Goal: Information Seeking & Learning: Check status

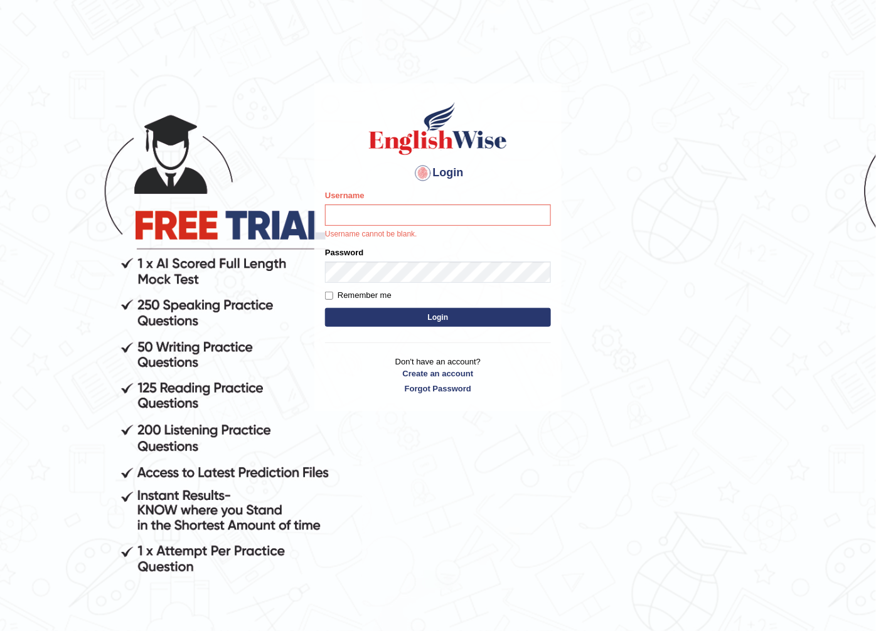
click at [371, 212] on input "Username" at bounding box center [438, 215] width 226 height 21
type input "romabeatrice_parramatta"
click at [720, 159] on body "Login Please fix the following errors: Username romabeatrice_parramatta Usernam…" at bounding box center [438, 359] width 876 height 631
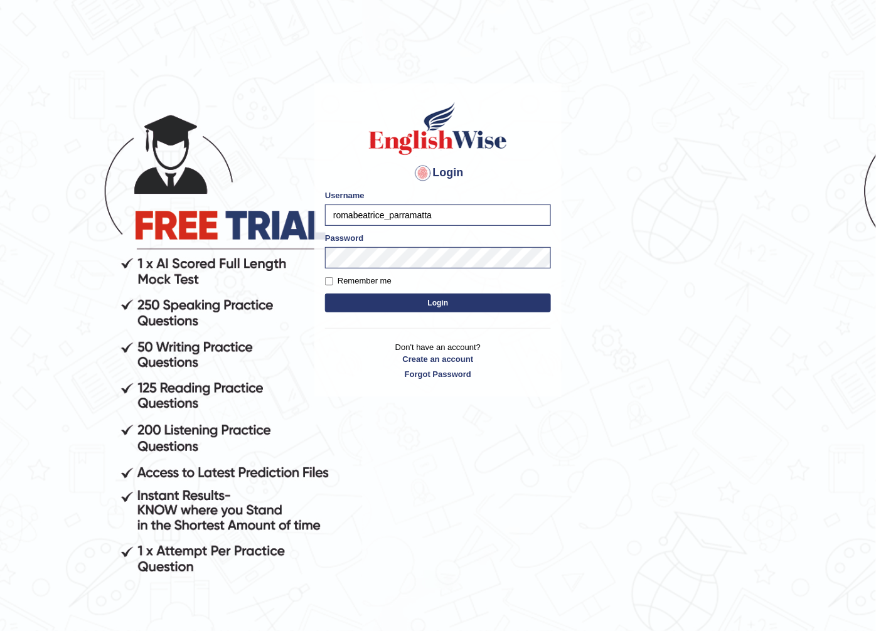
click at [410, 303] on button "Login" at bounding box center [438, 303] width 226 height 19
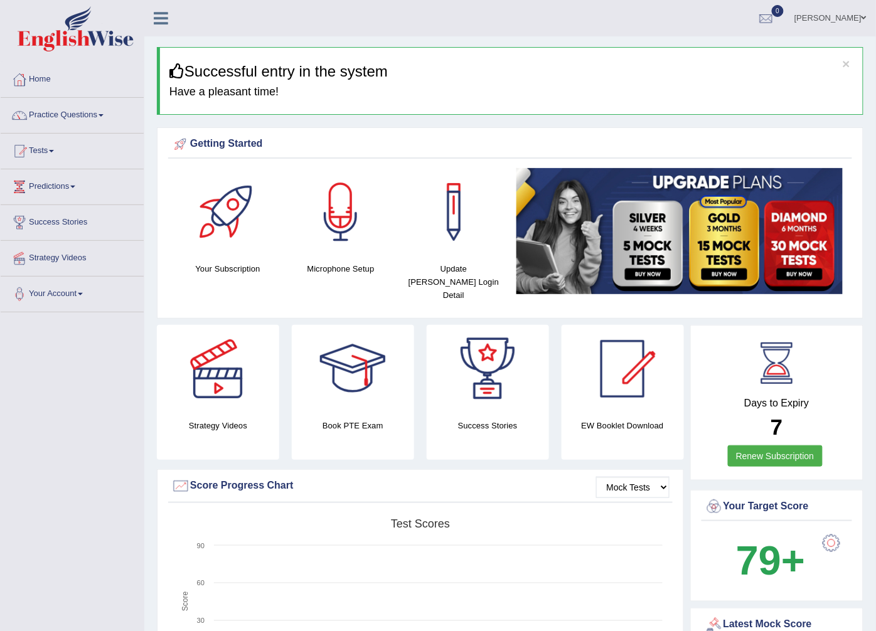
click at [587, 13] on ul "Roma Beatrice Mocevakaca Toggle navigation Username: romabeatrice_parramatta Ac…" at bounding box center [620, 18] width 512 height 36
click at [92, 123] on link "Practice Questions" at bounding box center [72, 113] width 143 height 31
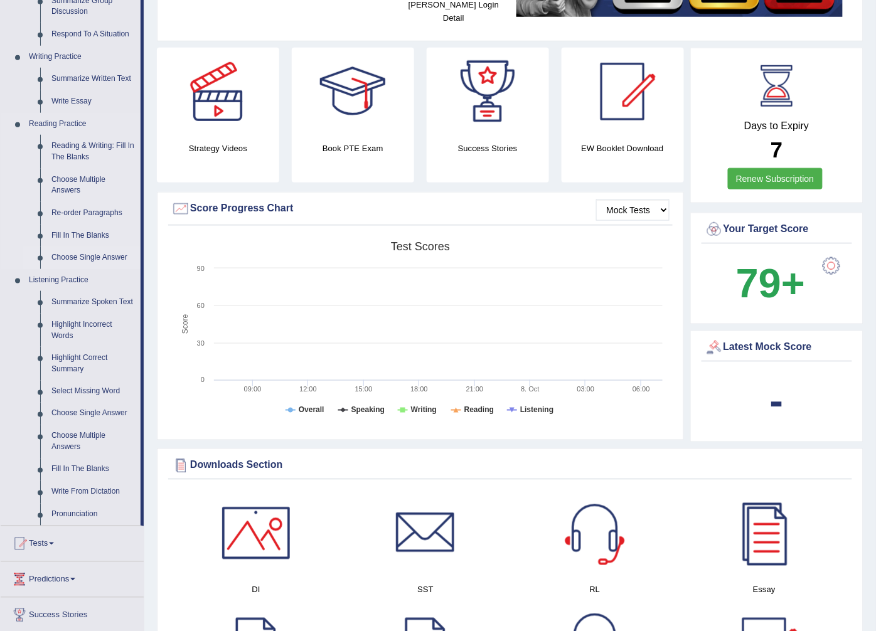
scroll to position [279, 0]
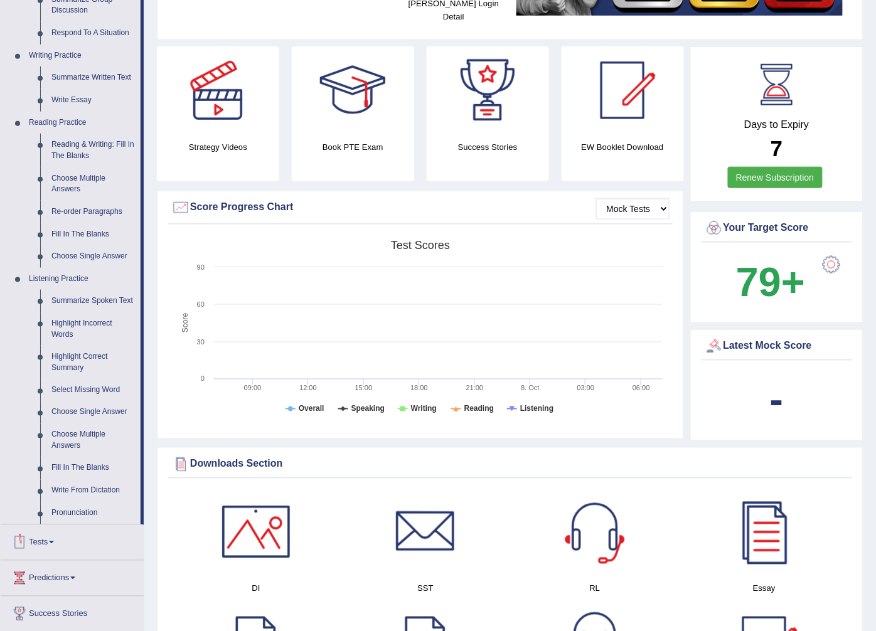
click at [48, 540] on link "Tests" at bounding box center [72, 540] width 143 height 31
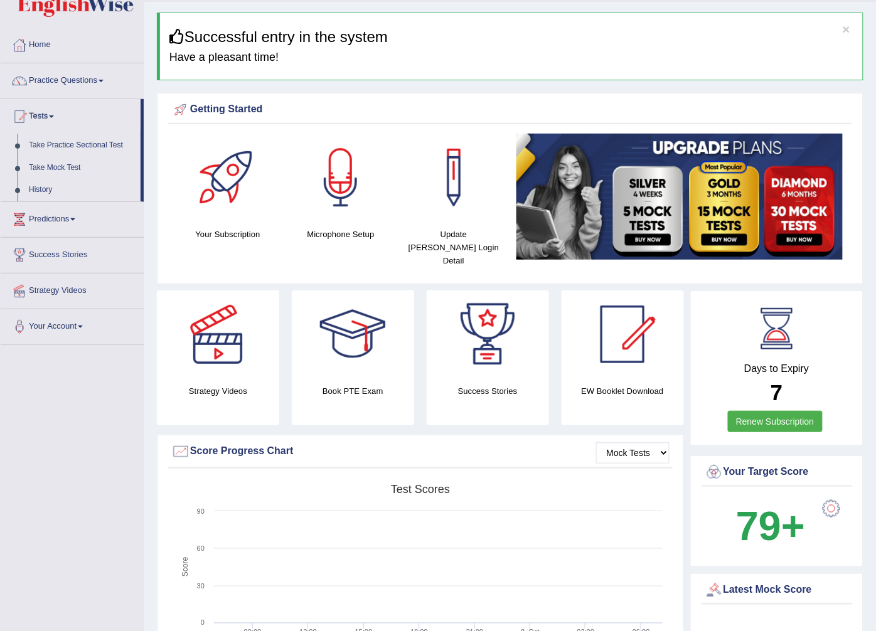
scroll to position [0, 0]
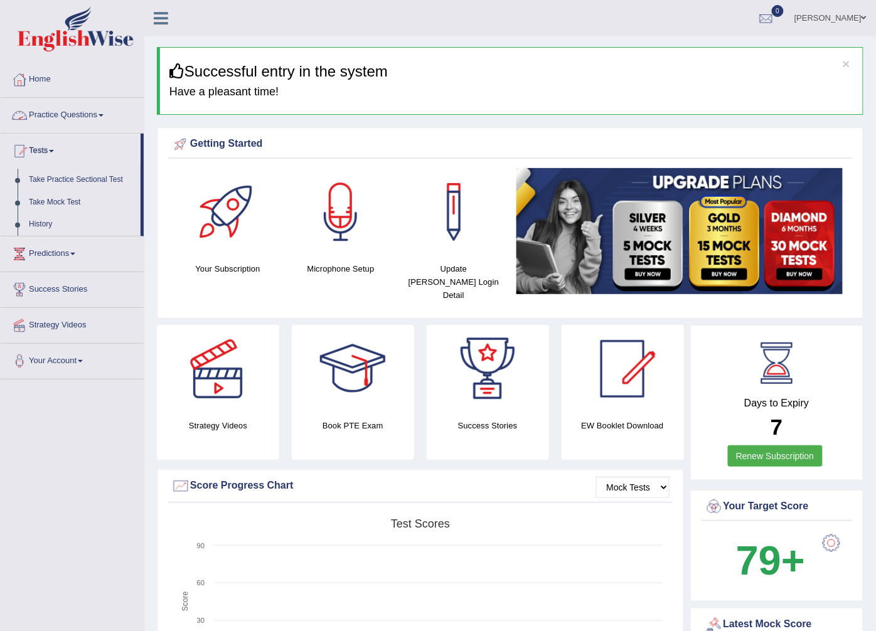
click at [86, 110] on link "Practice Questions" at bounding box center [72, 113] width 143 height 31
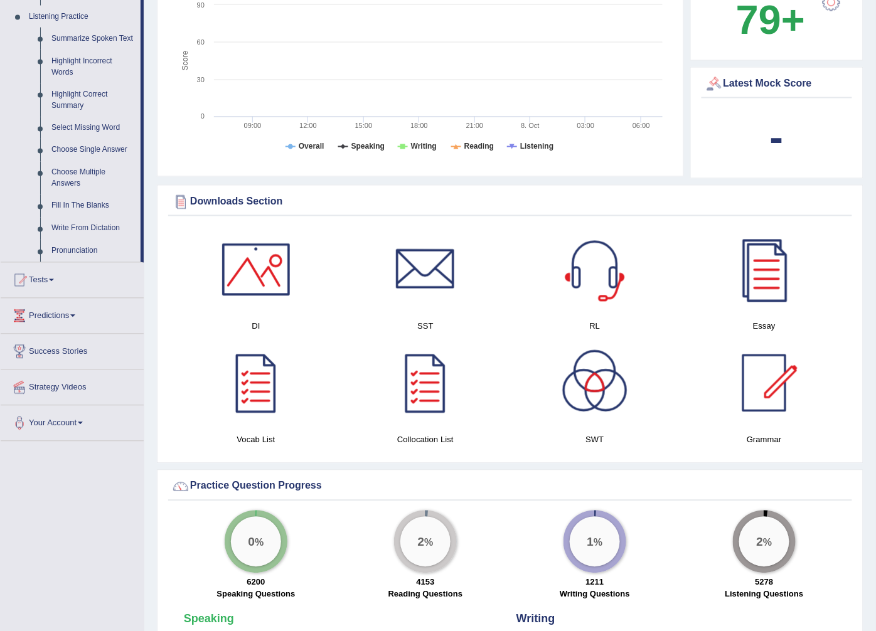
scroll to position [557, 0]
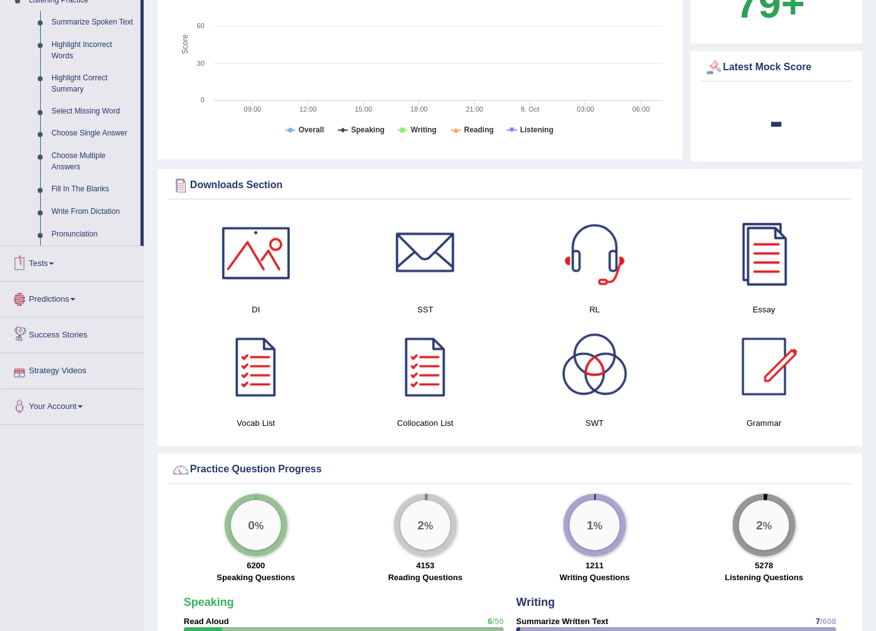
click at [64, 265] on link "Tests" at bounding box center [72, 262] width 143 height 31
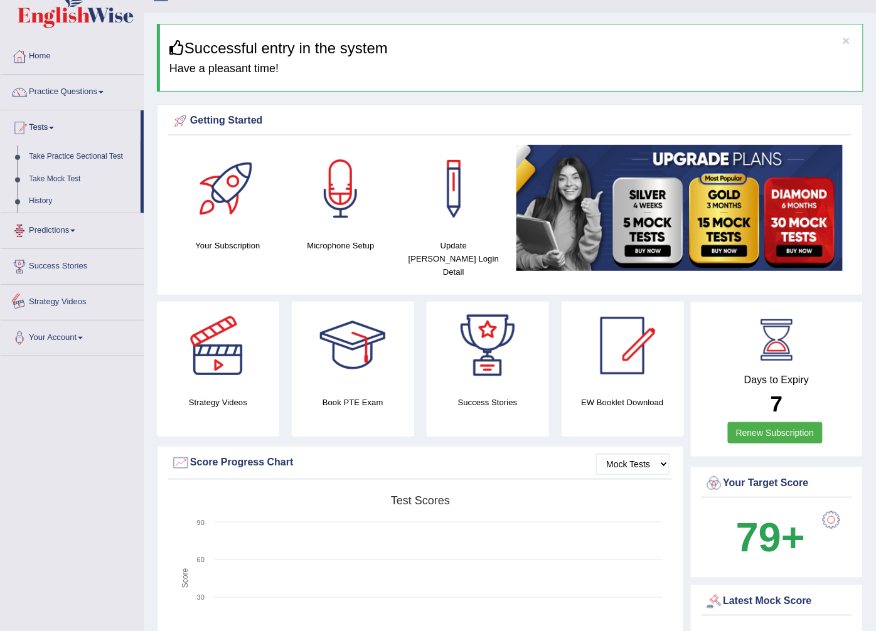
scroll to position [20, 0]
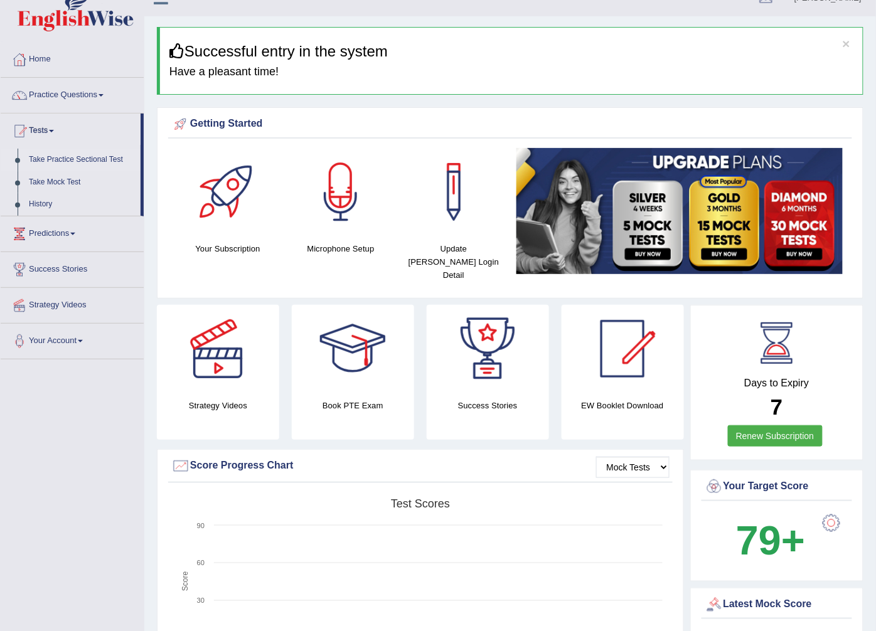
click at [92, 162] on link "Take Practice Sectional Test" at bounding box center [81, 160] width 117 height 23
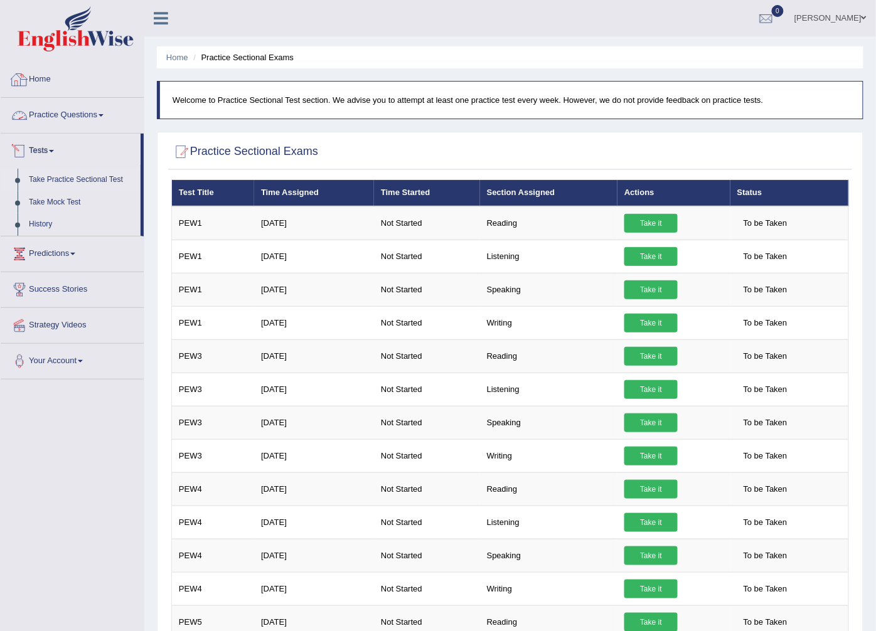
click at [28, 78] on div at bounding box center [19, 79] width 19 height 19
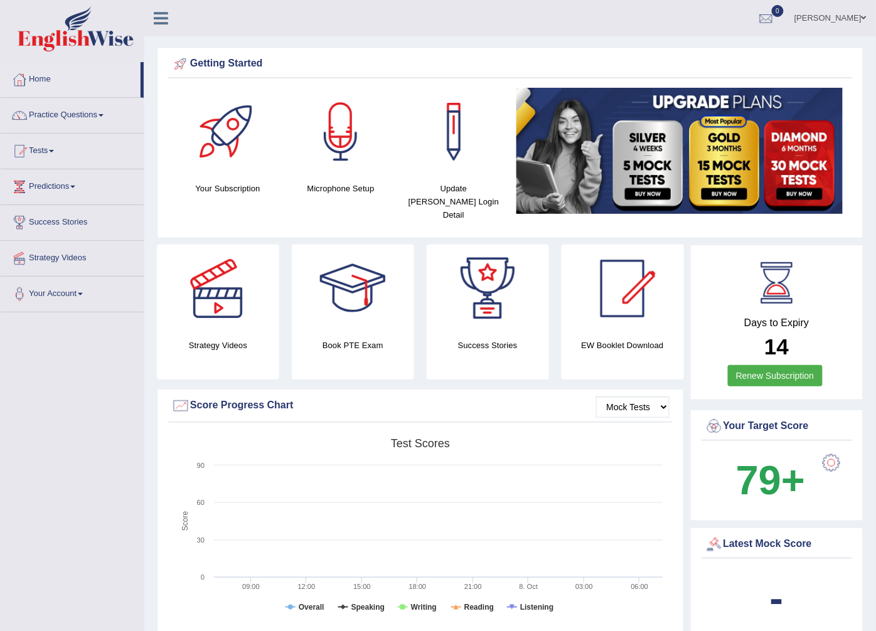
click at [747, 47] on div "Getting Started Your Subscription Microphone Setup Update Pearson Login Detail ×" at bounding box center [510, 142] width 707 height 191
click at [96, 115] on link "Practice Questions" at bounding box center [72, 113] width 143 height 31
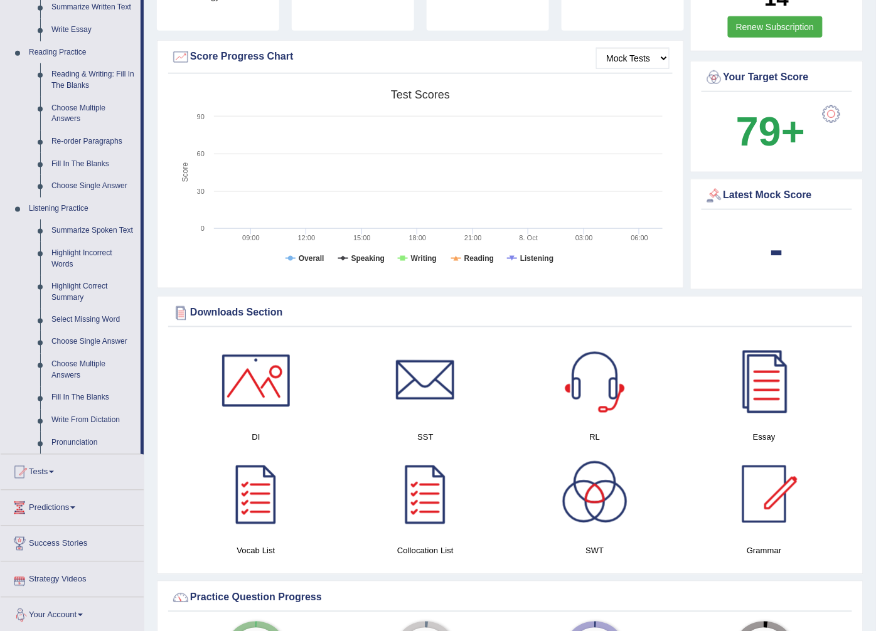
scroll to position [348, 0]
click at [53, 468] on link "Tests" at bounding box center [72, 471] width 143 height 31
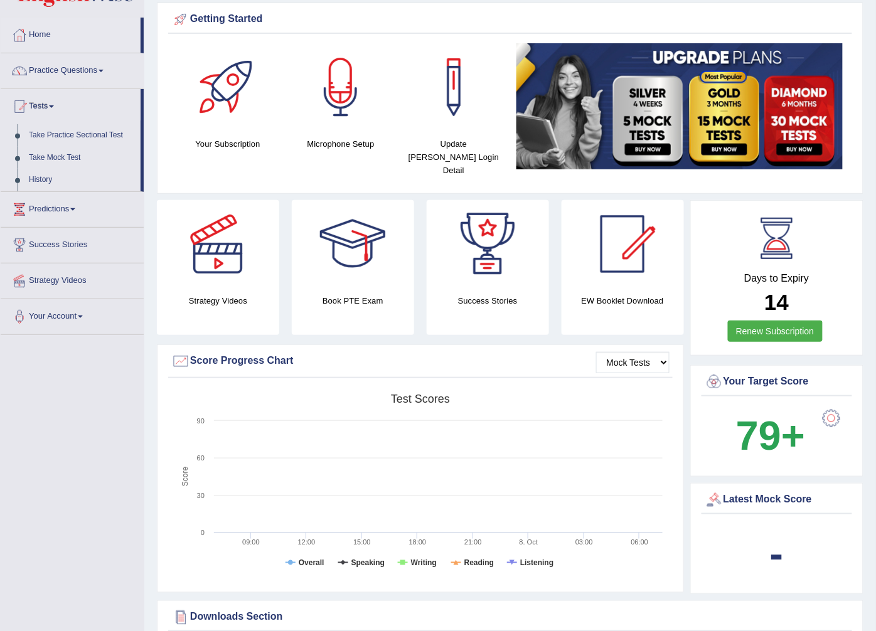
scroll to position [0, 0]
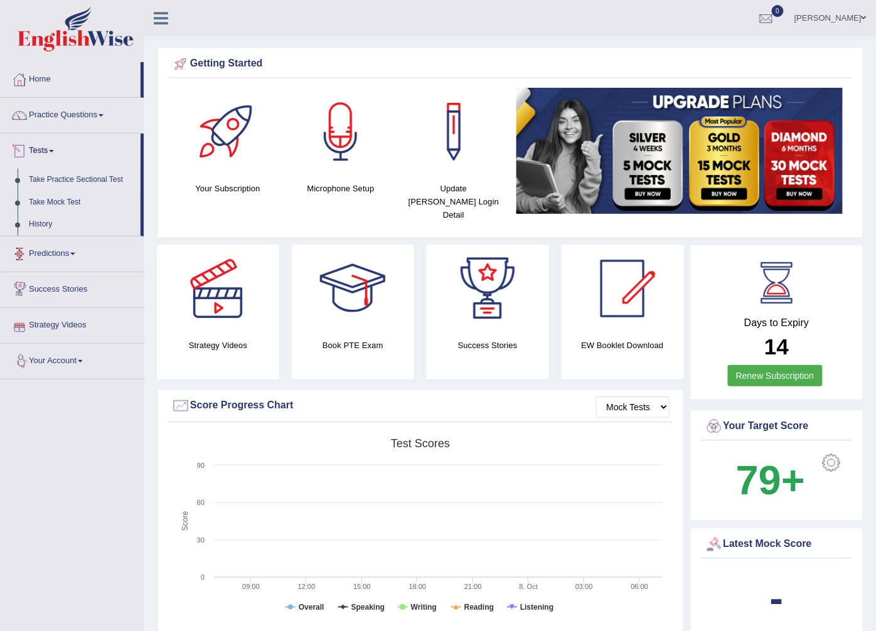
click at [80, 179] on link "Take Practice Sectional Test" at bounding box center [81, 180] width 117 height 23
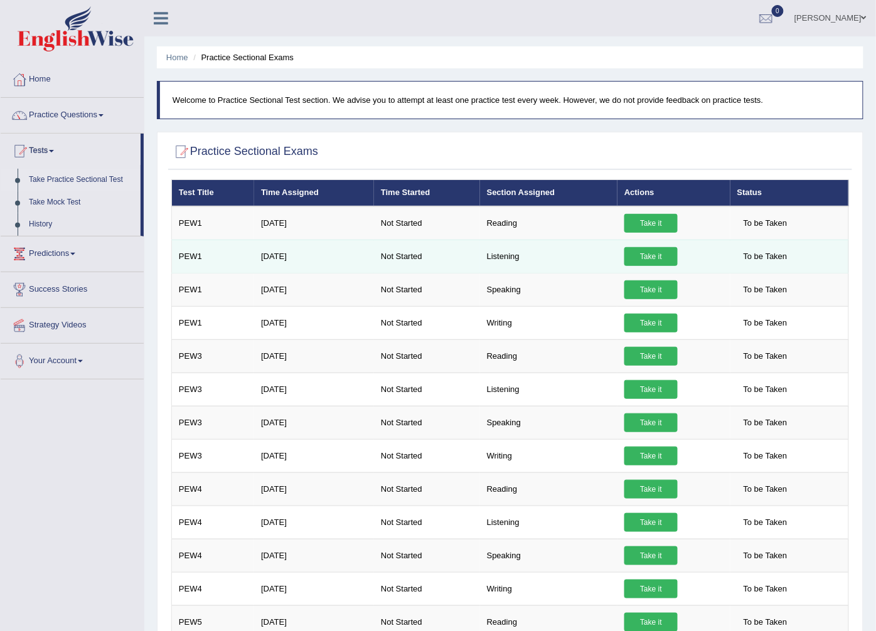
click at [644, 255] on link "Take it" at bounding box center [650, 256] width 53 height 19
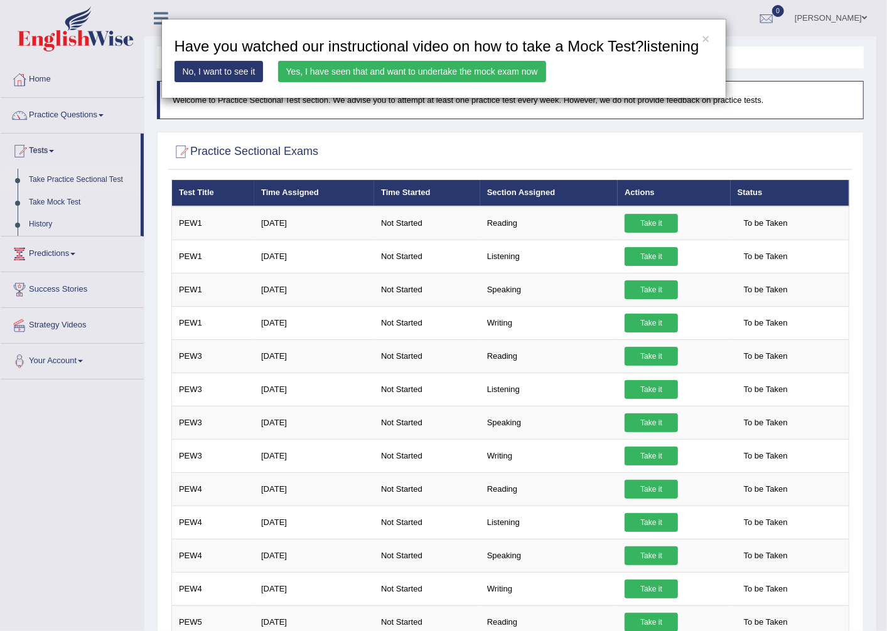
click at [235, 67] on link "No, I want to see it" at bounding box center [218, 71] width 89 height 21
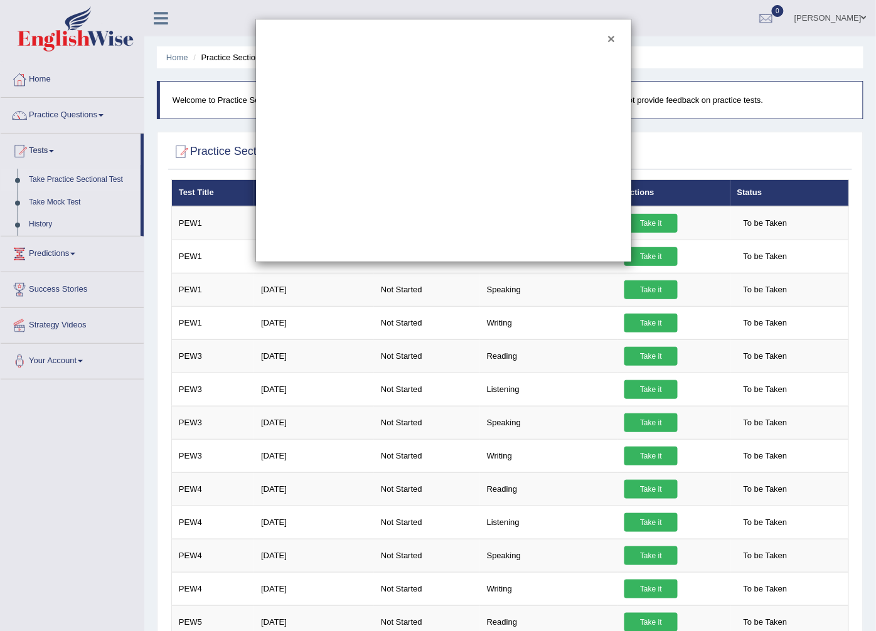
click at [612, 38] on button "×" at bounding box center [611, 38] width 8 height 13
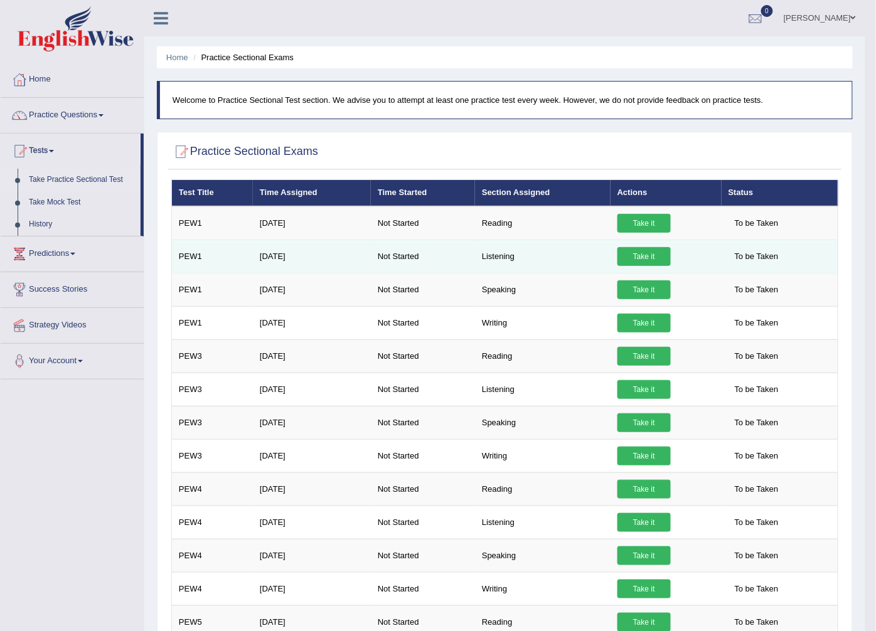
click at [638, 255] on link "Take it" at bounding box center [643, 256] width 53 height 19
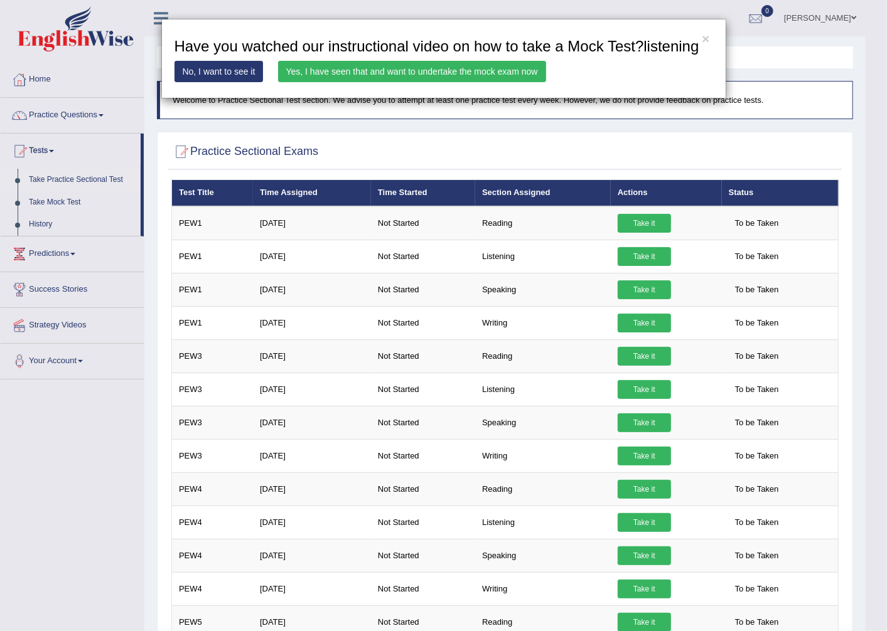
click at [489, 70] on link "Yes, I have seen that and want to undertake the mock exam now" at bounding box center [412, 71] width 268 height 21
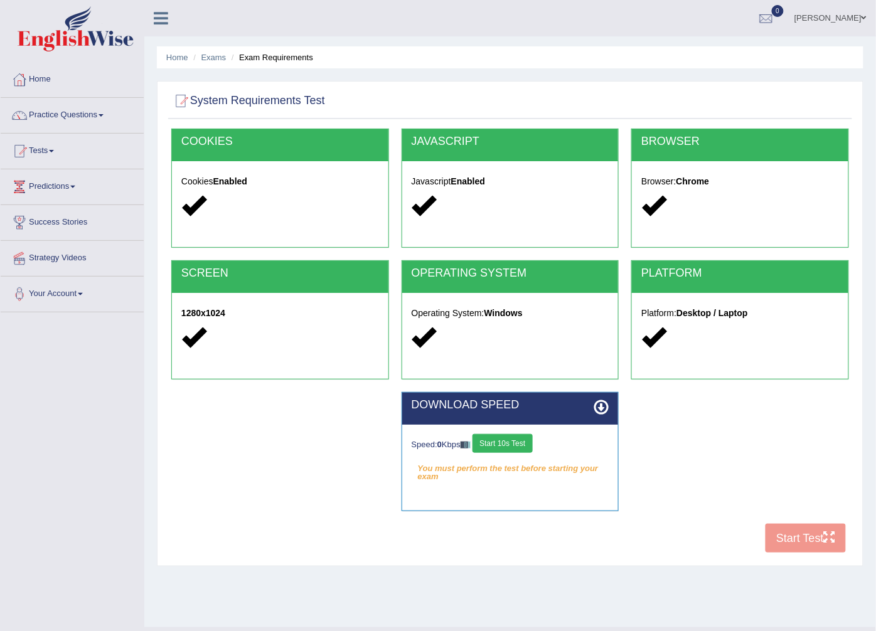
click at [515, 444] on button "Start 10s Test" at bounding box center [502, 443] width 60 height 19
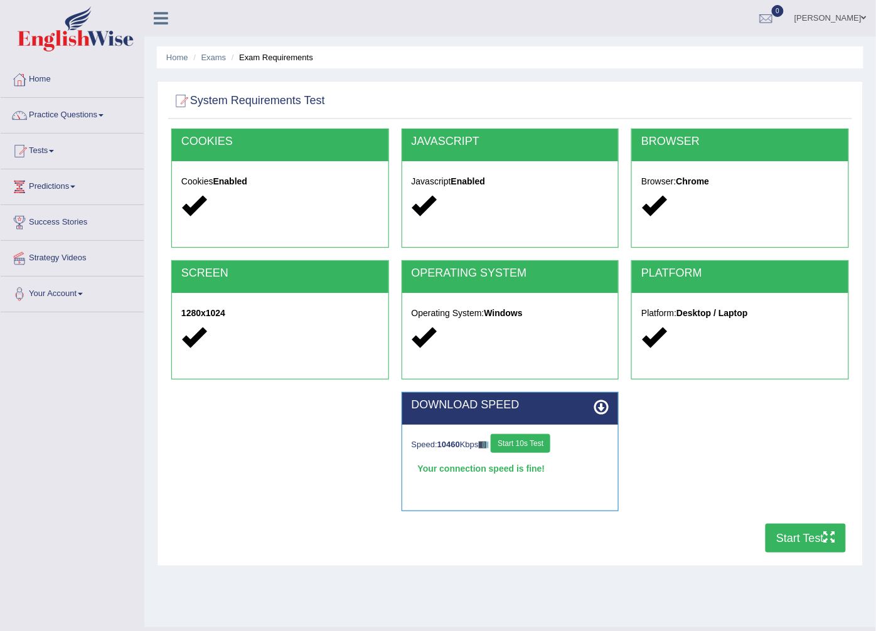
click at [792, 543] on button "Start Test" at bounding box center [806, 538] width 80 height 29
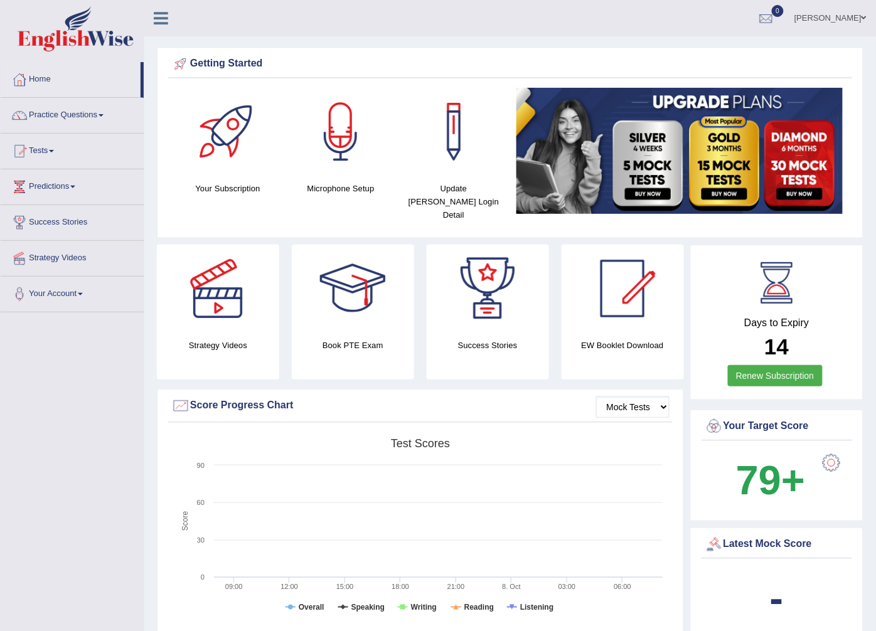
click at [41, 156] on link "Tests" at bounding box center [72, 149] width 143 height 31
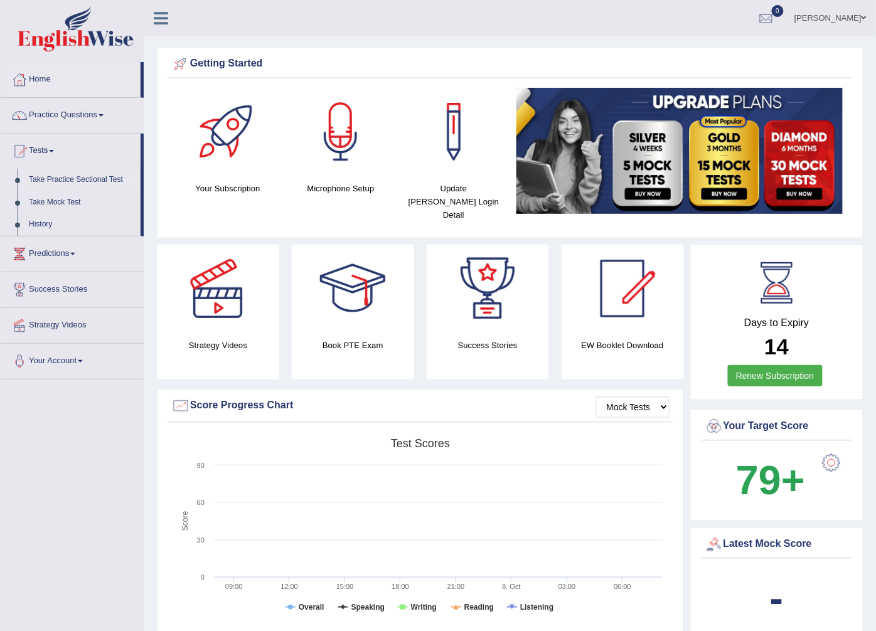
click at [74, 181] on link "Take Practice Sectional Test" at bounding box center [81, 180] width 117 height 23
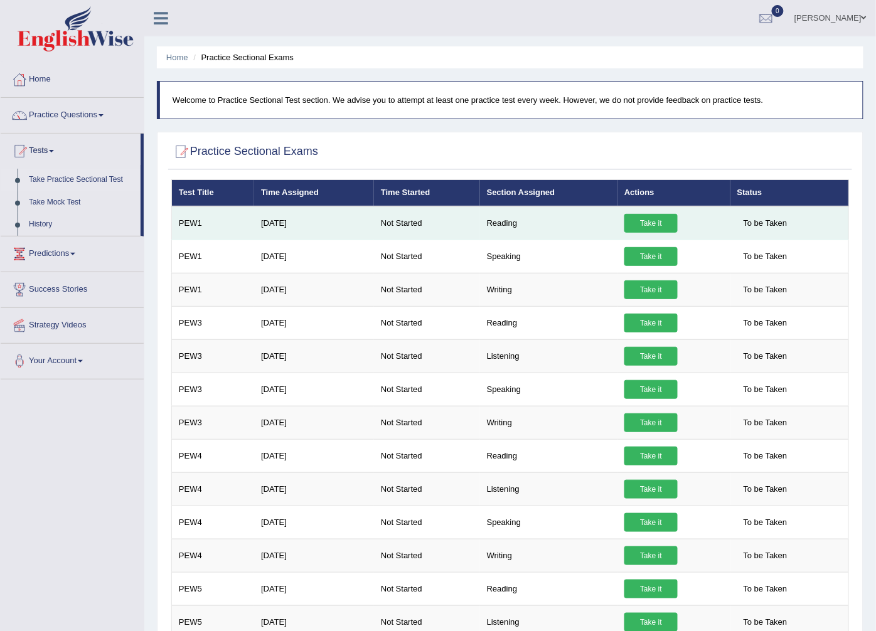
click at [638, 221] on link "Take it" at bounding box center [650, 223] width 53 height 19
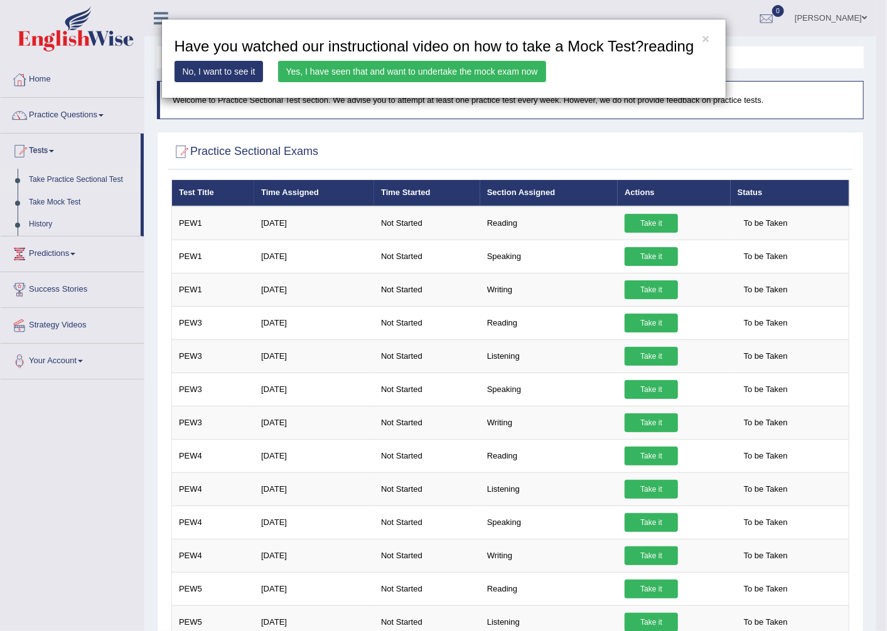
click at [483, 67] on link "Yes, I have seen that and want to undertake the mock exam now" at bounding box center [412, 71] width 268 height 21
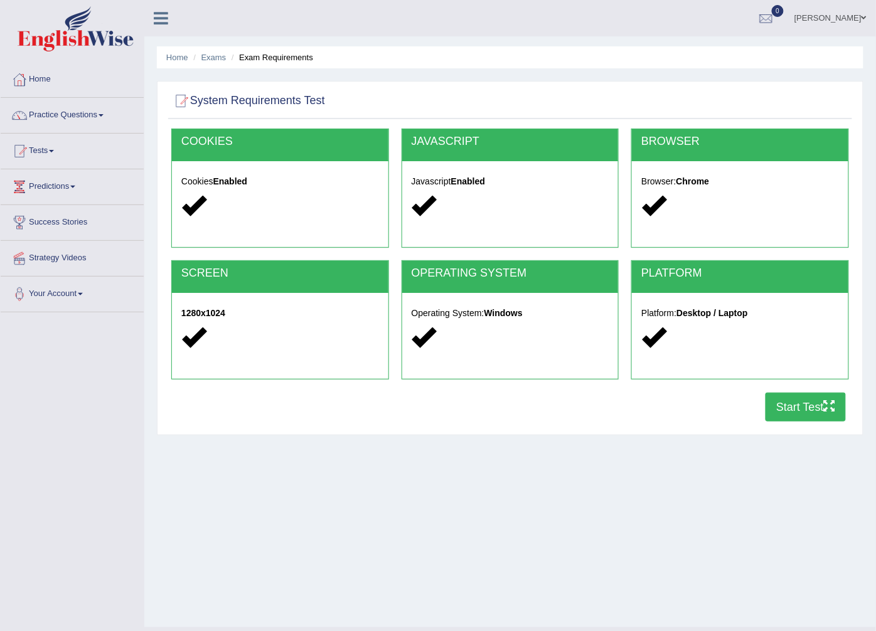
click at [789, 405] on button "Start Test" at bounding box center [806, 407] width 80 height 29
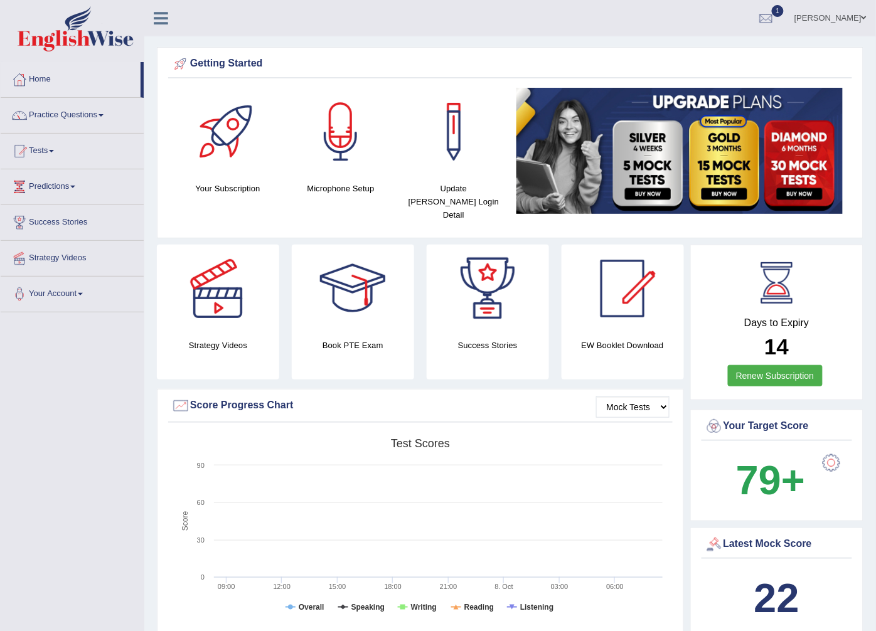
click at [54, 154] on link "Tests" at bounding box center [72, 149] width 143 height 31
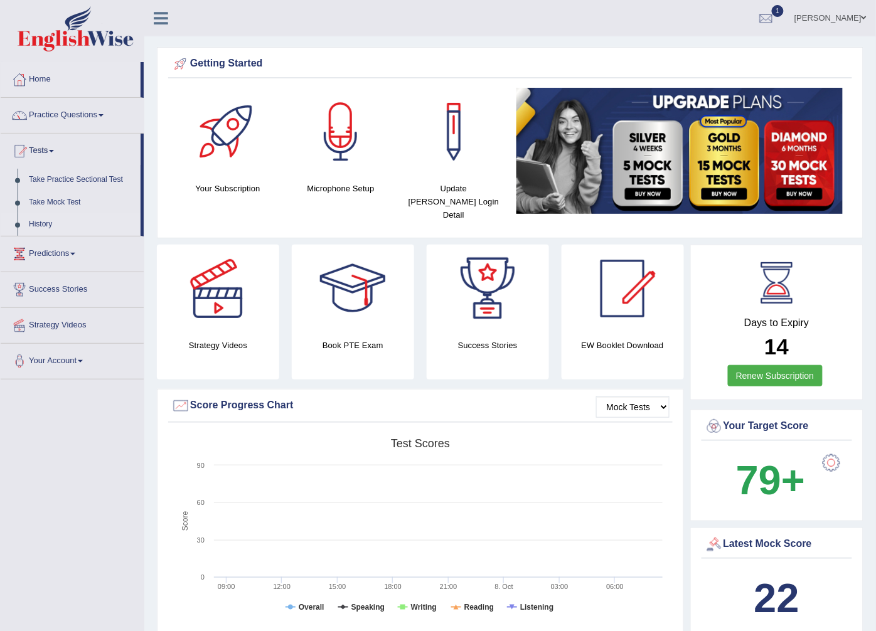
click at [41, 221] on link "History" at bounding box center [81, 224] width 117 height 23
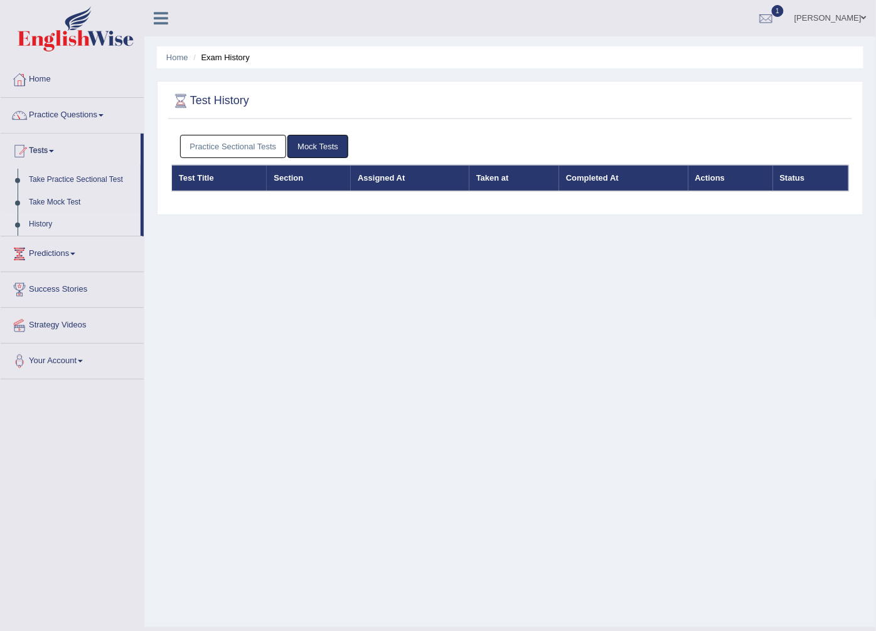
click at [221, 142] on link "Practice Sectional Tests" at bounding box center [233, 146] width 107 height 23
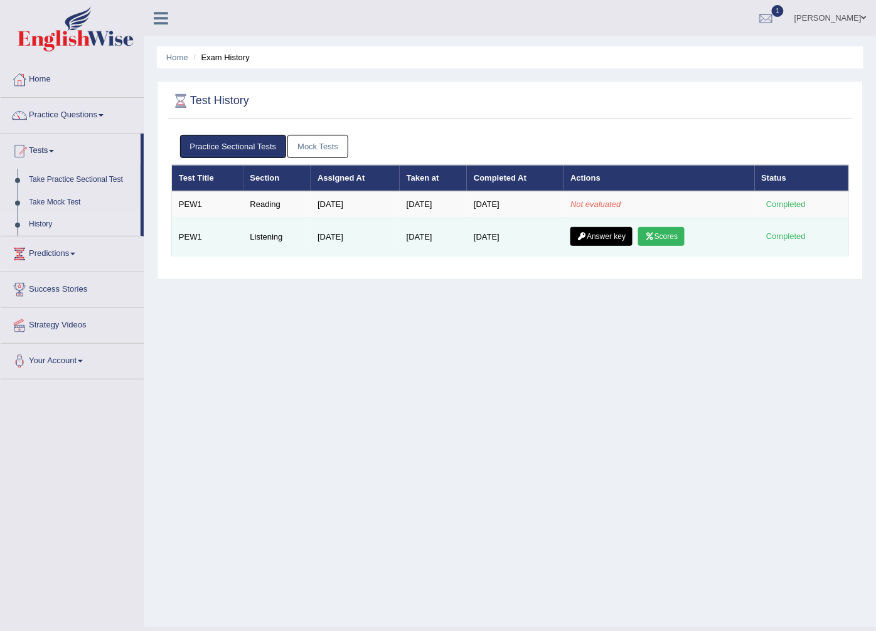
click at [671, 243] on link "Scores" at bounding box center [661, 236] width 46 height 19
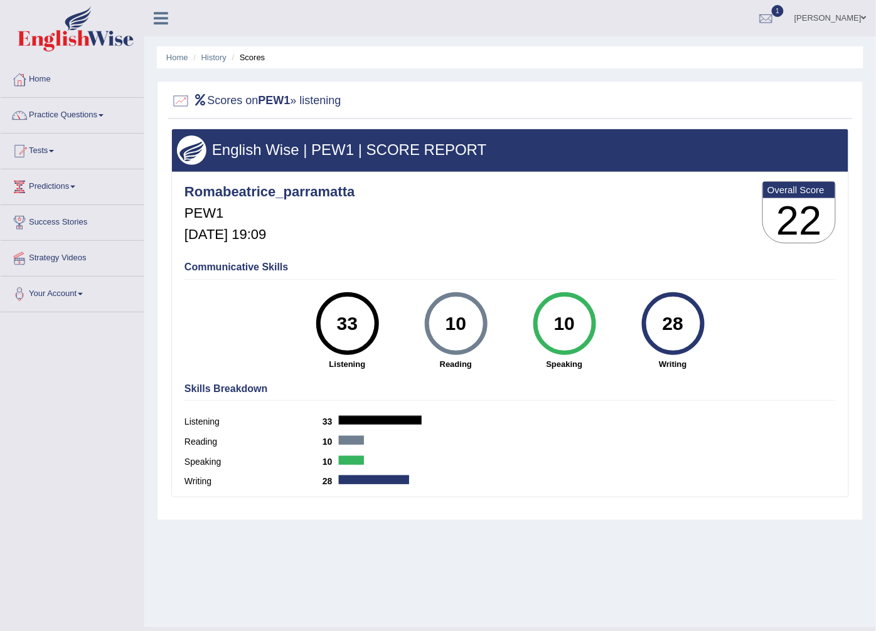
scroll to position [27, 0]
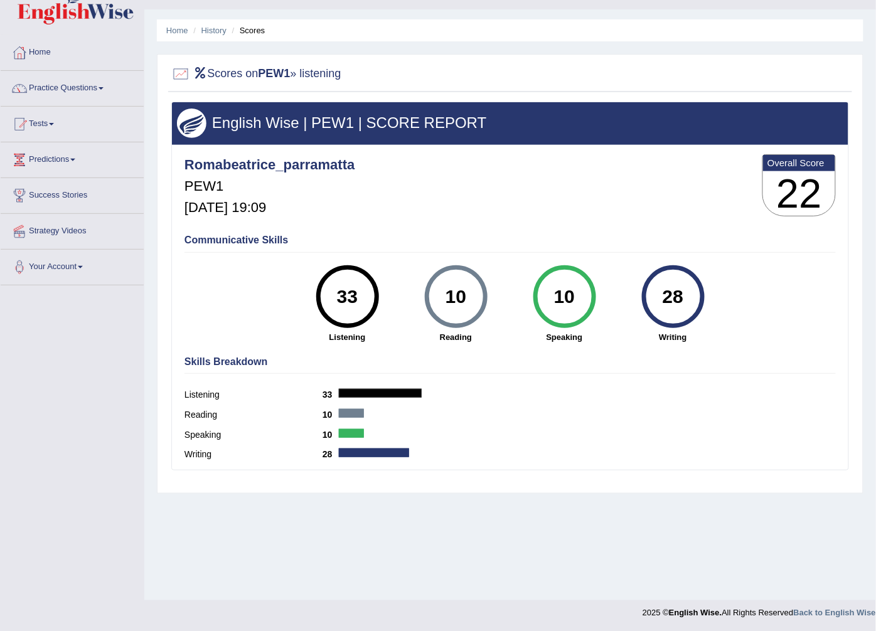
click at [99, 90] on link "Practice Questions" at bounding box center [72, 86] width 143 height 31
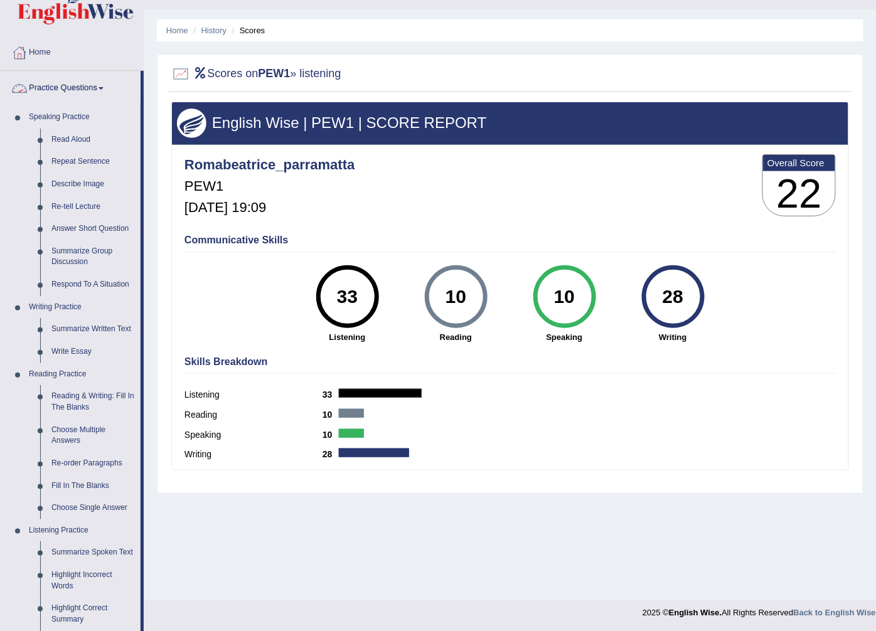
click at [119, 51] on link "Home" at bounding box center [72, 50] width 143 height 31
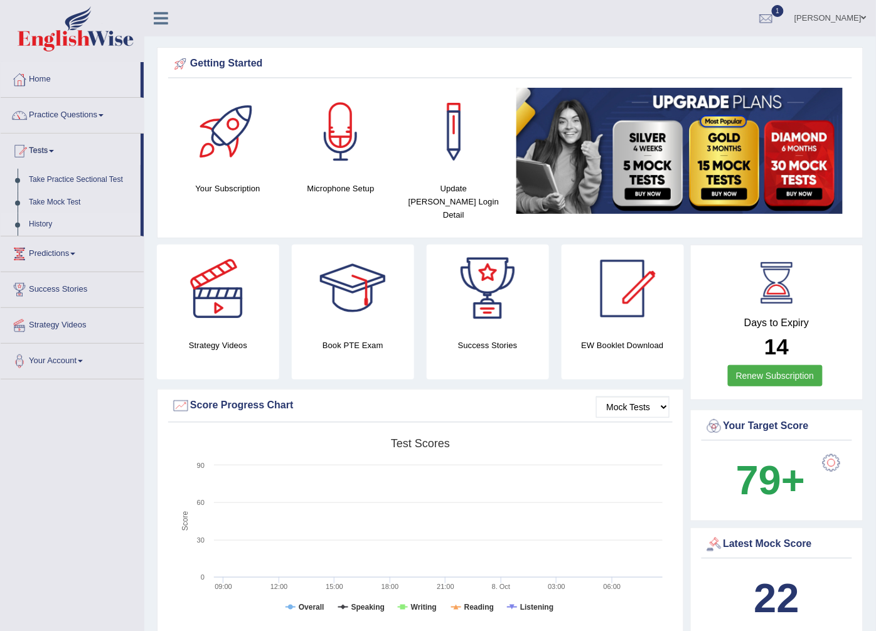
click at [38, 224] on link "History" at bounding box center [81, 224] width 117 height 23
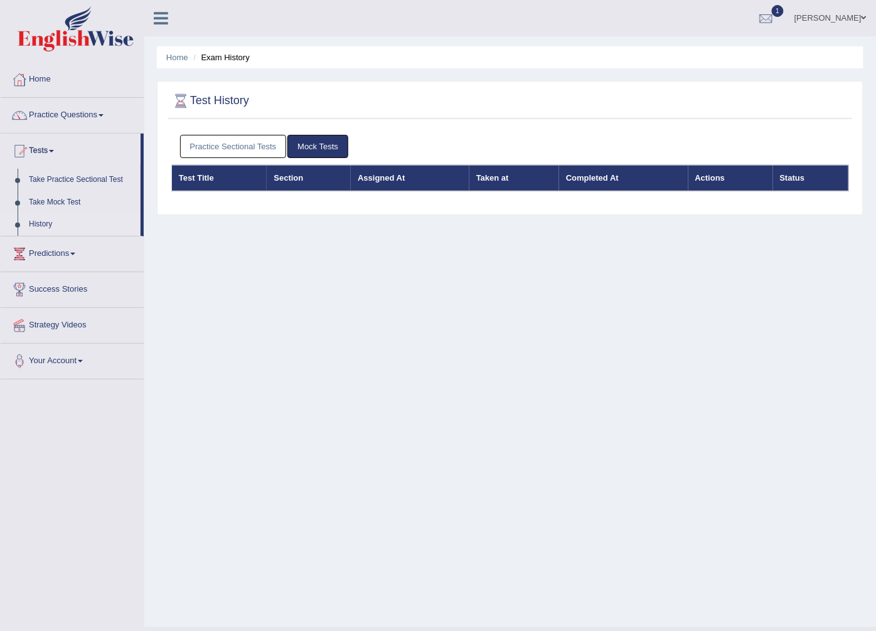
click at [40, 228] on link "History" at bounding box center [81, 224] width 117 height 23
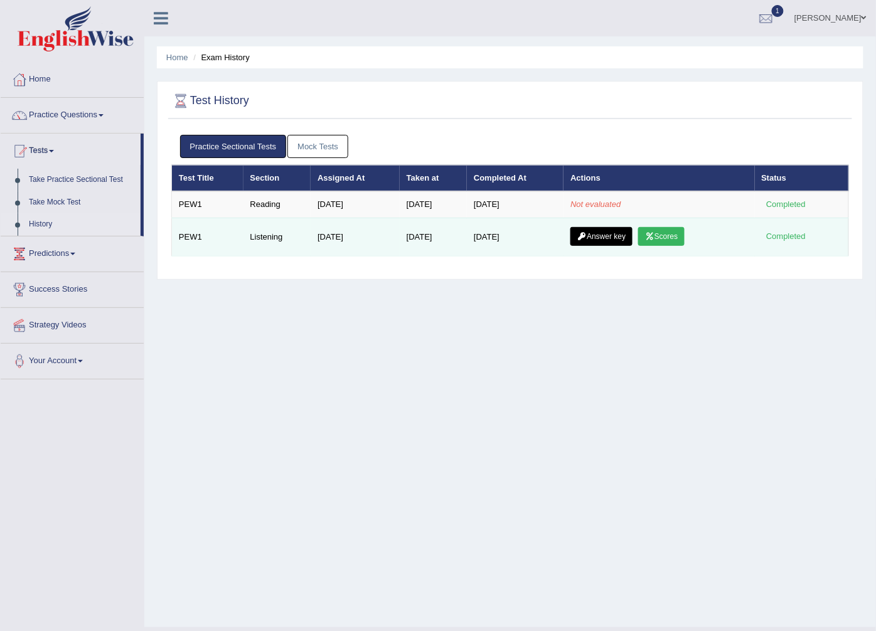
click at [594, 233] on link "Answer key" at bounding box center [601, 236] width 62 height 19
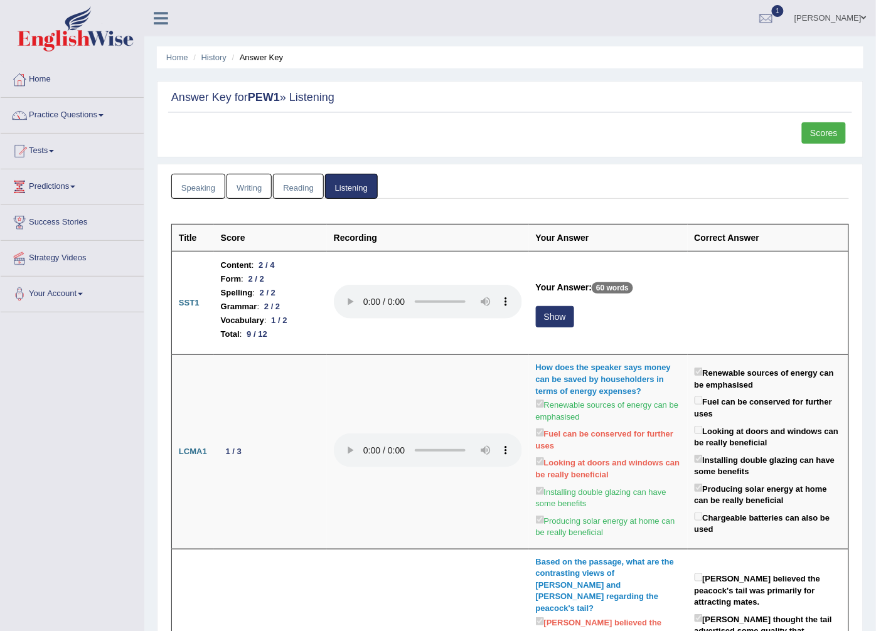
click at [195, 181] on link "Speaking" at bounding box center [198, 187] width 54 height 26
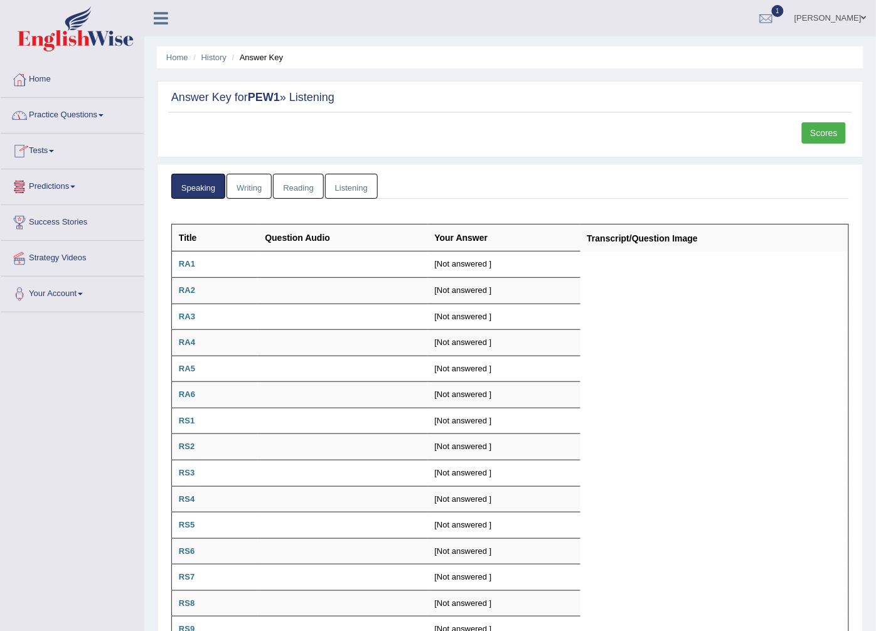
click at [46, 144] on link "Tests" at bounding box center [72, 149] width 143 height 31
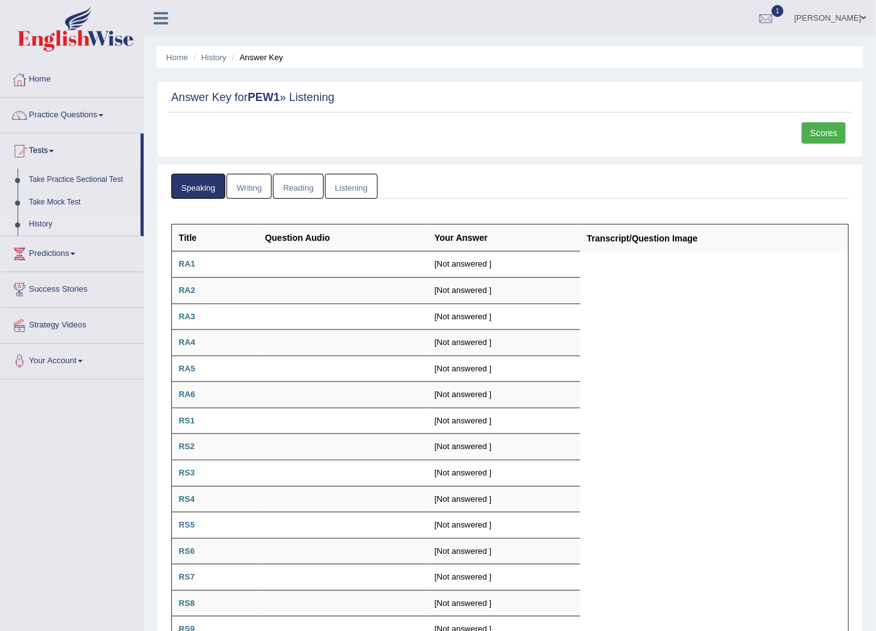
click at [43, 226] on link "History" at bounding box center [81, 224] width 117 height 23
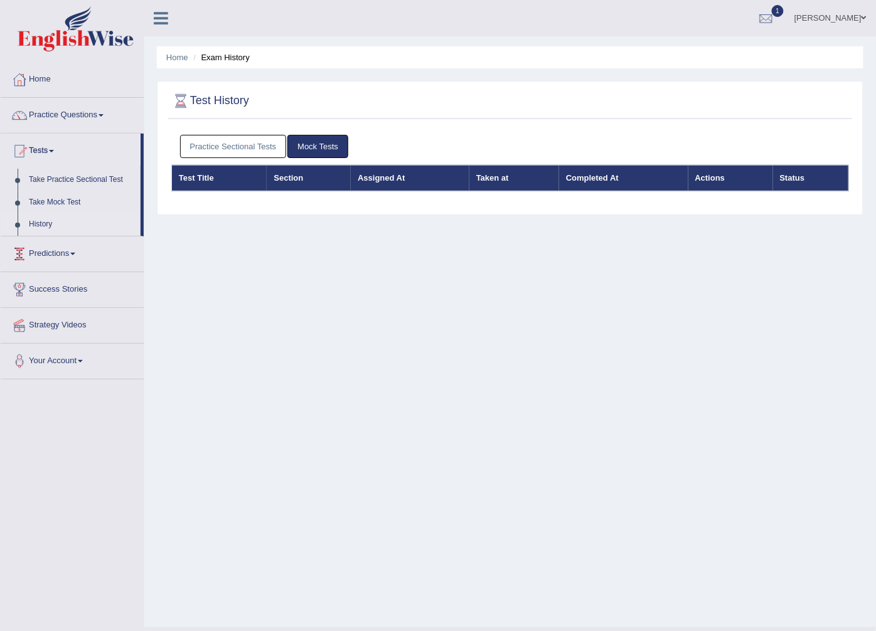
click at [230, 144] on link "Practice Sectional Tests" at bounding box center [233, 146] width 107 height 23
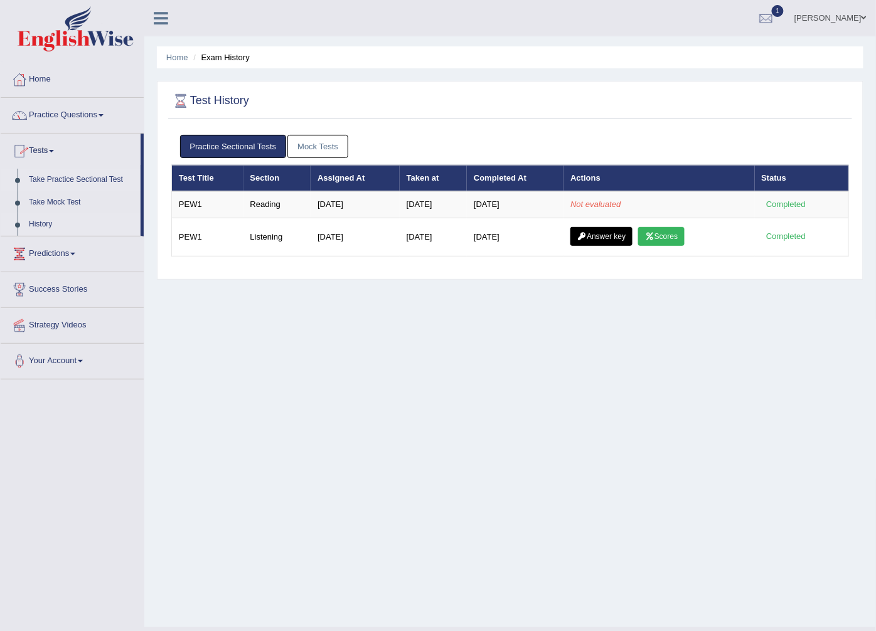
click at [55, 173] on link "Take Practice Sectional Test" at bounding box center [81, 180] width 117 height 23
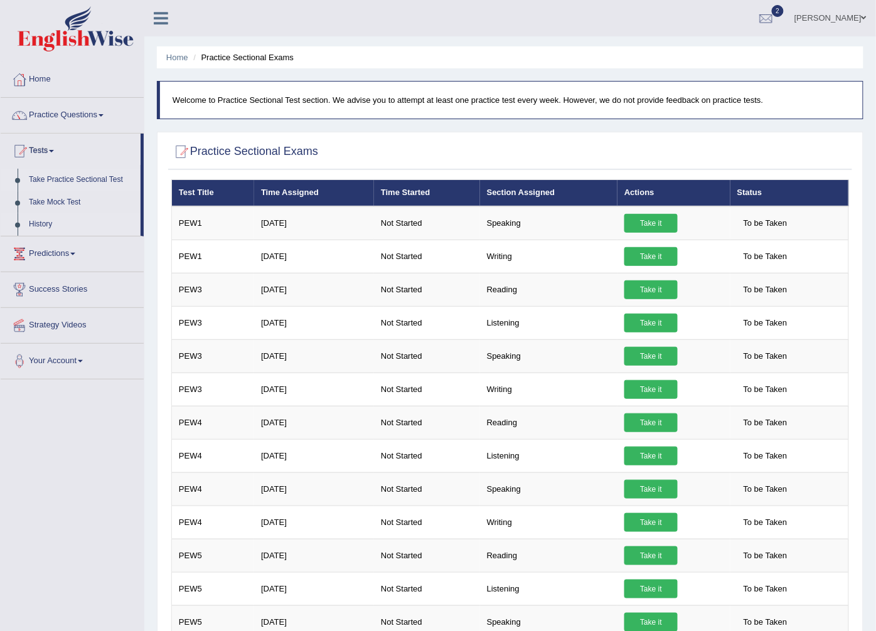
click at [44, 227] on link "History" at bounding box center [81, 224] width 117 height 23
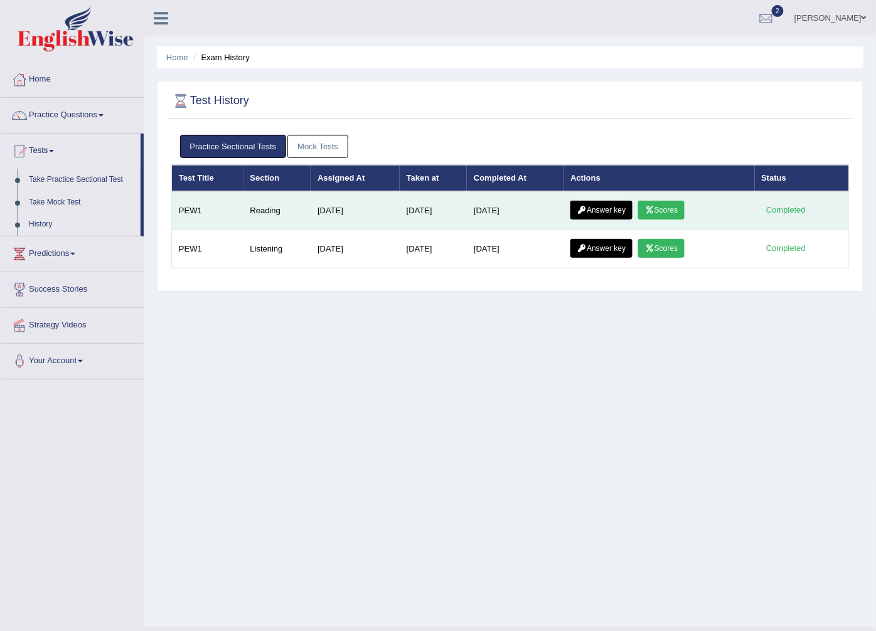
click at [680, 208] on link "Scores" at bounding box center [661, 210] width 46 height 19
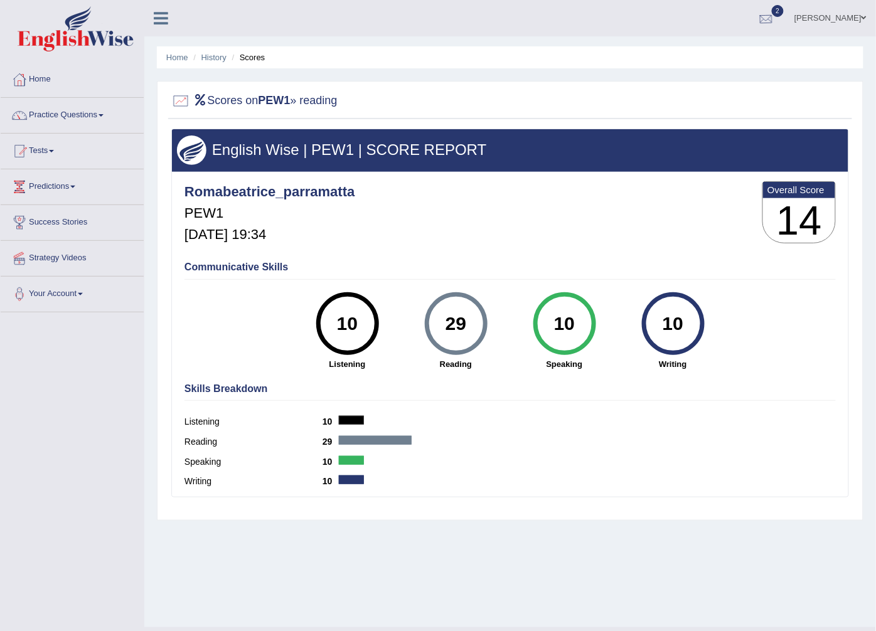
click at [757, 19] on div at bounding box center [766, 18] width 19 height 19
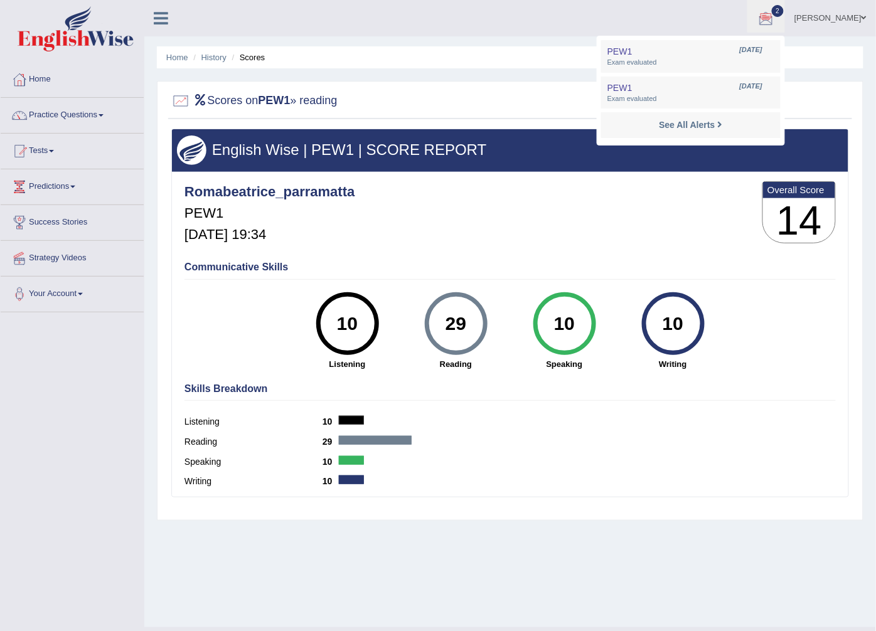
click at [862, 20] on span at bounding box center [864, 18] width 5 height 8
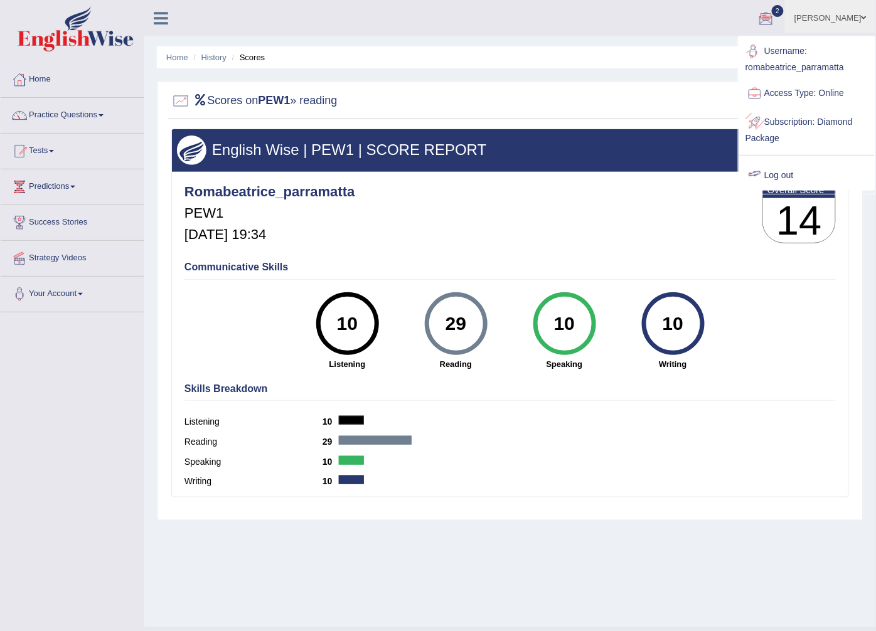
click at [792, 173] on link "Log out" at bounding box center [807, 175] width 136 height 29
